Goal: Navigation & Orientation: Find specific page/section

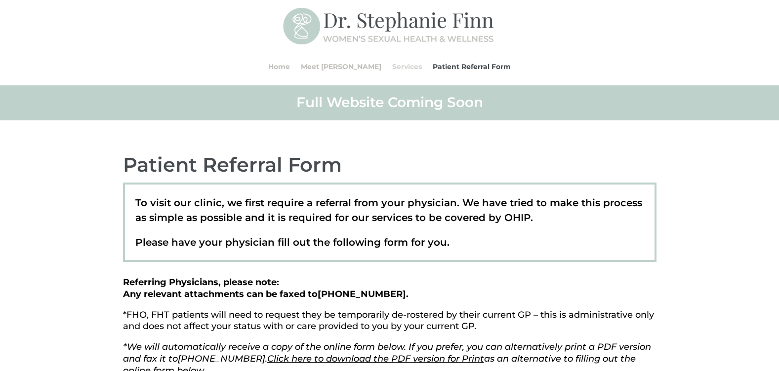
click at [392, 64] on link "Services" at bounding box center [407, 67] width 30 height 38
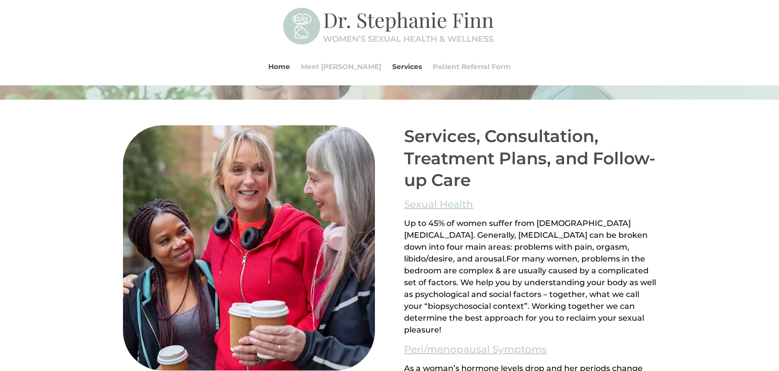
scroll to position [615, 0]
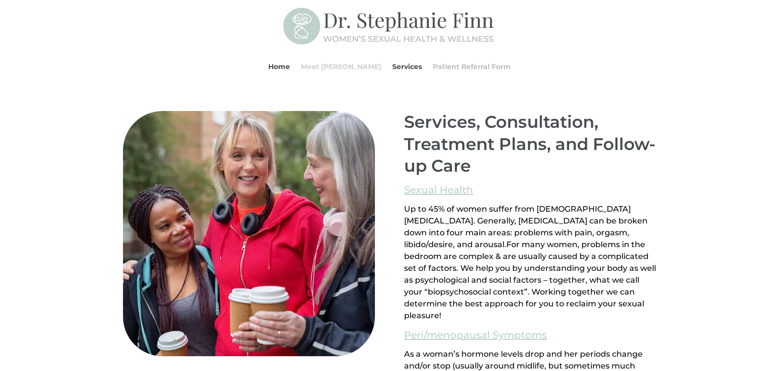
click at [345, 65] on link "Meet [PERSON_NAME]" at bounding box center [341, 67] width 80 height 38
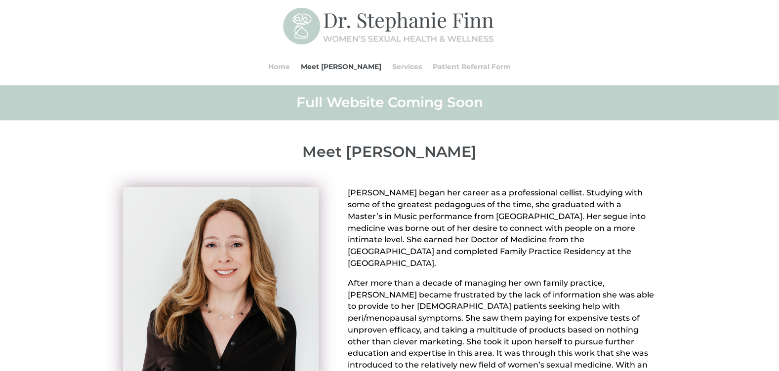
click at [674, 190] on div "Dr. Stephanie Finn began her career as a professional cellist. Studying with so…" at bounding box center [389, 370] width 779 height 406
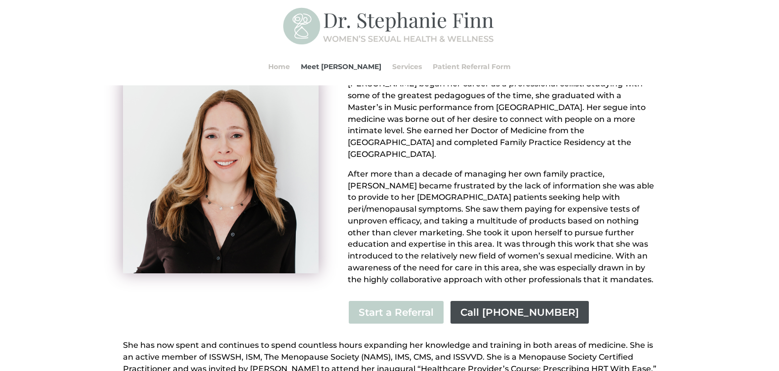
scroll to position [46, 0]
